Goal: Find specific page/section: Find specific page/section

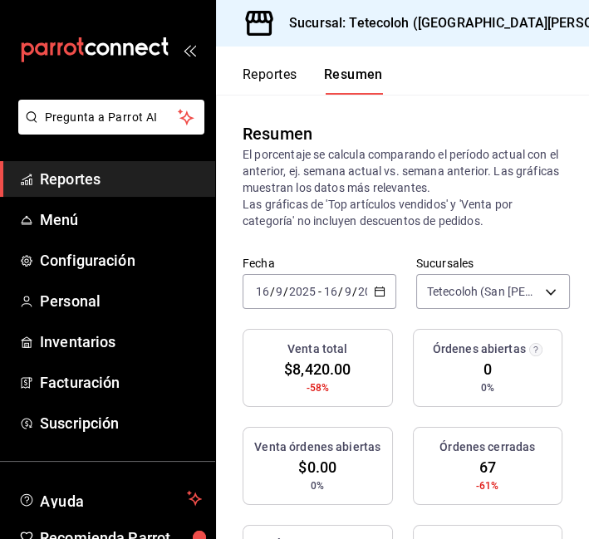
click at [375, 292] on icon "button" at bounding box center [380, 292] width 12 height 12
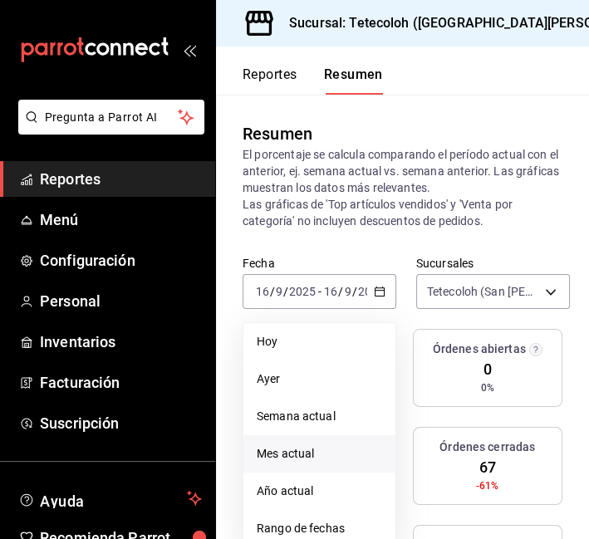
click at [321, 459] on span "Mes actual" at bounding box center [319, 453] width 125 height 17
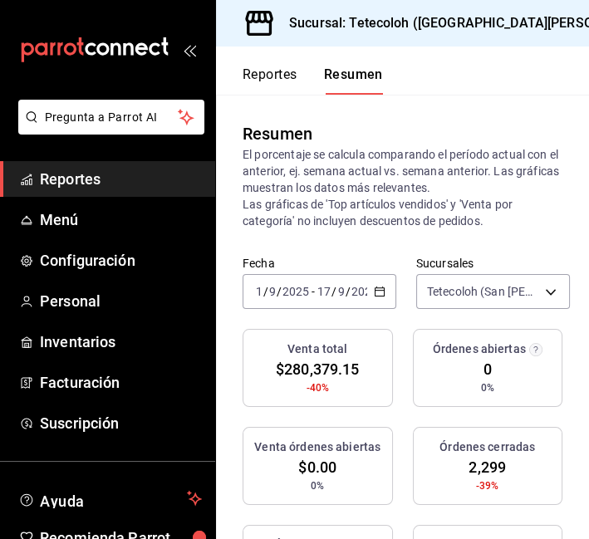
click at [503, 32] on div "Sucursal: Tetecoloh ([GEOGRAPHIC_DATA][PERSON_NAME])" at bounding box center [458, 23] width 459 height 47
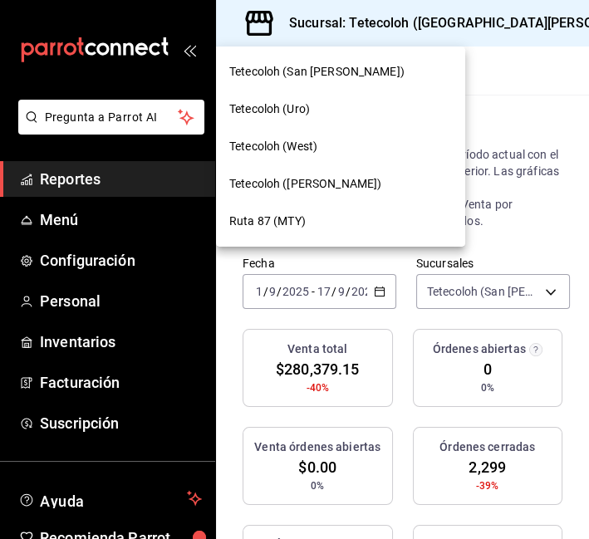
click at [341, 155] on div "Tetecoloh (West)" at bounding box center [340, 146] width 223 height 17
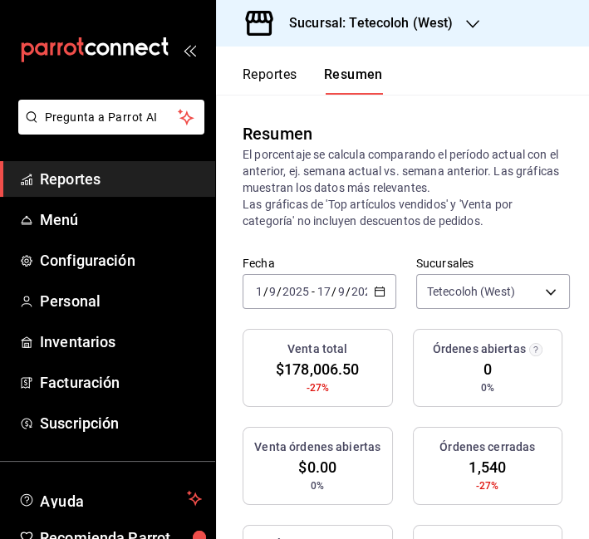
click at [449, 25] on h3 "Sucursal: Tetecoloh (West)" at bounding box center [364, 23] width 177 height 20
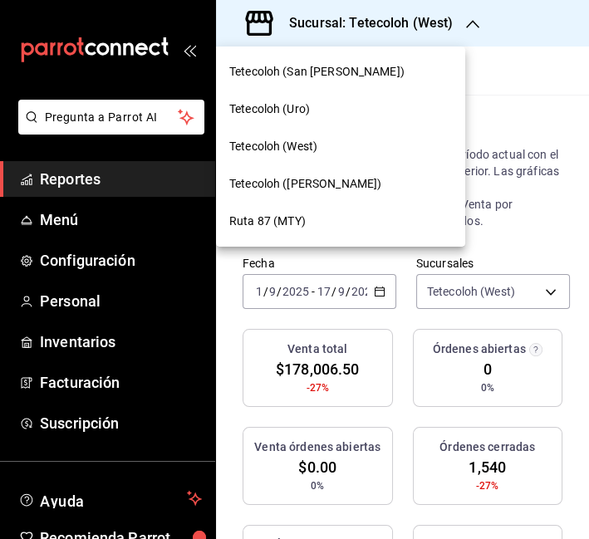
click at [353, 98] on div "Tetecoloh (Uro)" at bounding box center [340, 109] width 249 height 37
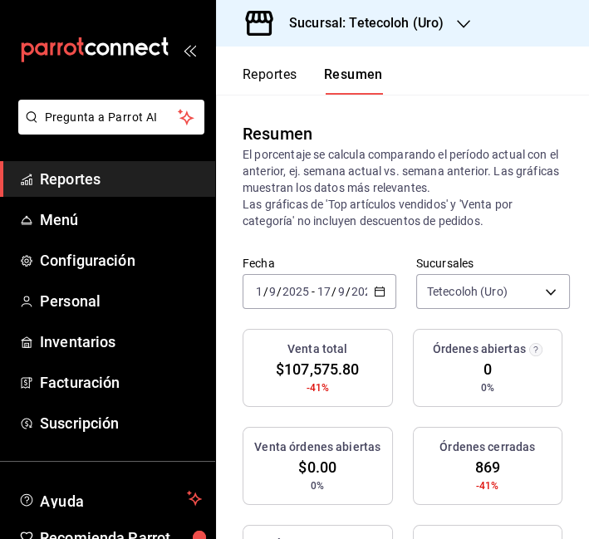
click at [429, 13] on h3 "Sucursal: Tetecoloh (Uro)" at bounding box center [360, 23] width 168 height 20
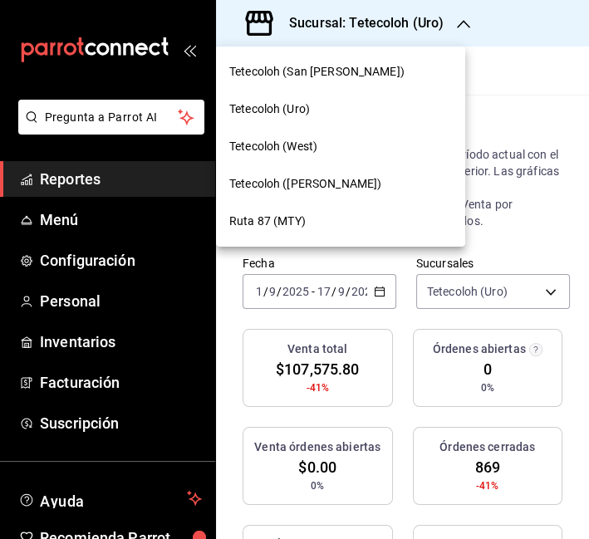
click at [402, 179] on div "Tetecoloh ([PERSON_NAME])" at bounding box center [340, 183] width 223 height 17
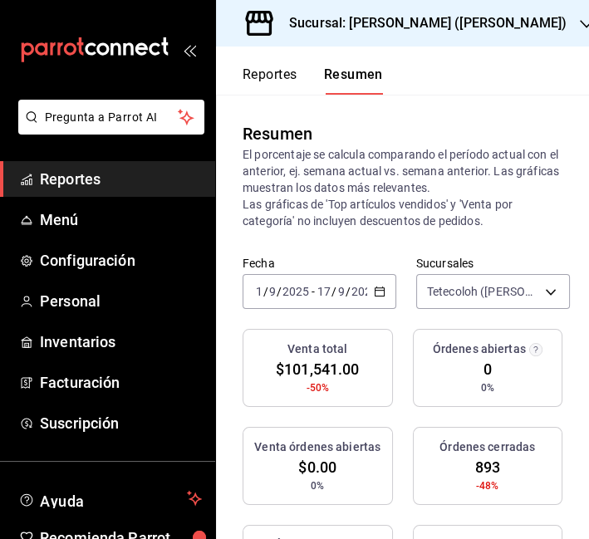
click at [353, 37] on div "Sucursal: [PERSON_NAME] ([PERSON_NAME])" at bounding box center [414, 23] width 371 height 47
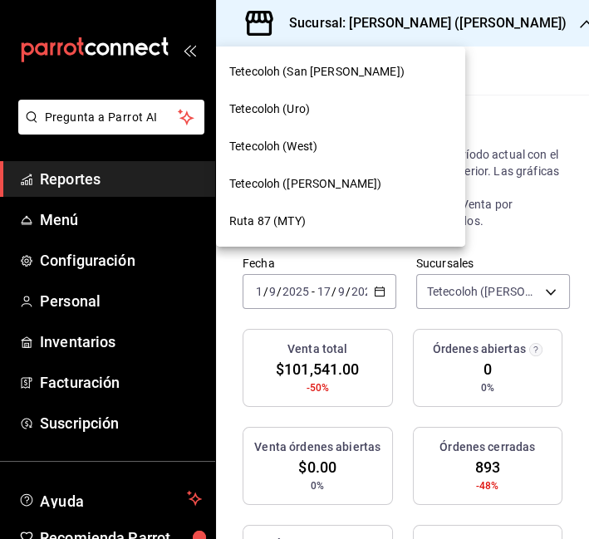
click at [316, 208] on div "Ruta 87 (MTY)" at bounding box center [340, 221] width 249 height 37
